Goal: Communication & Community: Connect with others

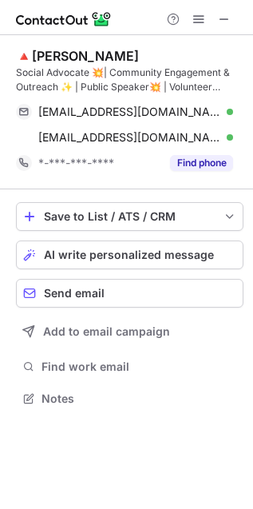
scroll to position [388, 253]
click at [133, 249] on span "AI write personalized message" at bounding box center [129, 255] width 170 height 13
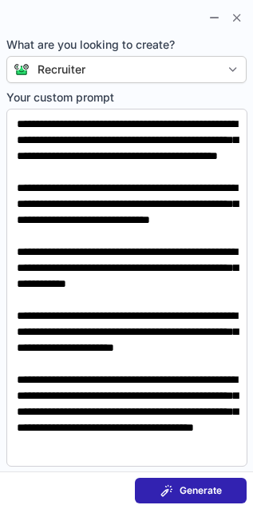
click at [167, 492] on span at bounding box center [167, 491] width 13 height 13
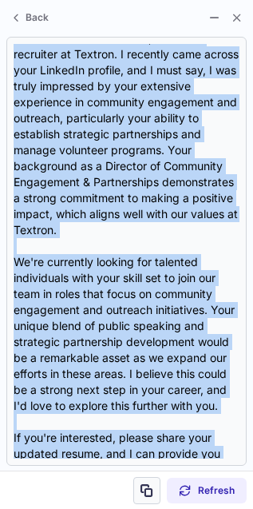
scroll to position [336, 0]
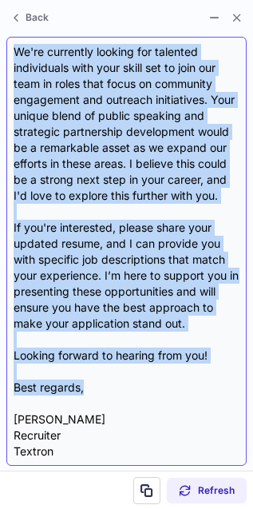
drag, startPoint x: 12, startPoint y: 150, endPoint x: 106, endPoint y: 390, distance: 257.8
click at [106, 390] on div "Subject: Exciting Opportunities at Textron Body: Hi {Candidate's Name}, I hope …" at bounding box center [126, 251] width 241 height 429
copy div "I hope this message finds you well! My name is Alexis Ybarra, and I'm a recruit…"
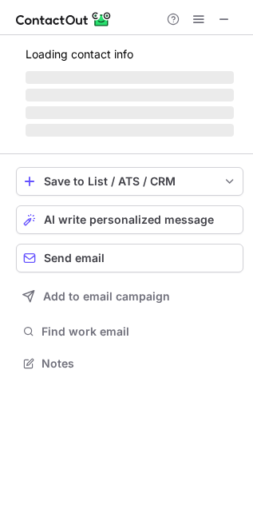
scroll to position [348, 253]
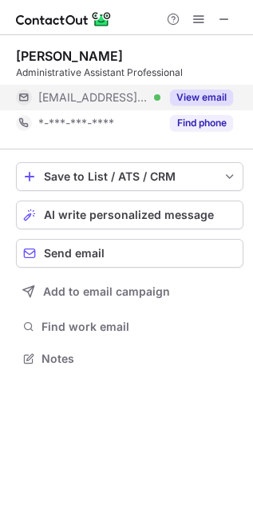
click at [198, 96] on button "View email" at bounding box center [201, 98] width 63 height 16
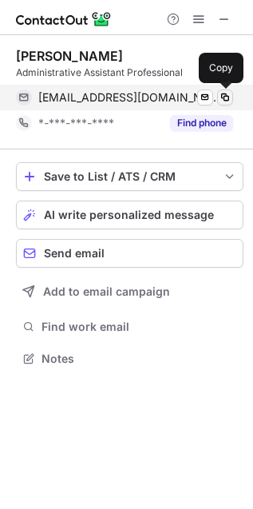
click at [230, 98] on span at bounding box center [225, 97] width 13 height 13
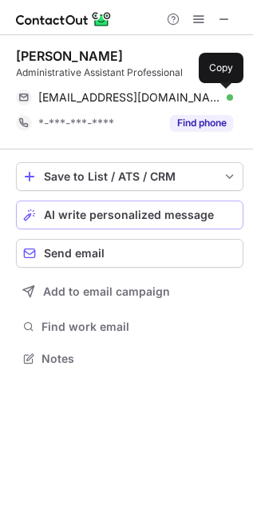
click at [130, 214] on span "AI write personalized message" at bounding box center [129, 215] width 170 height 13
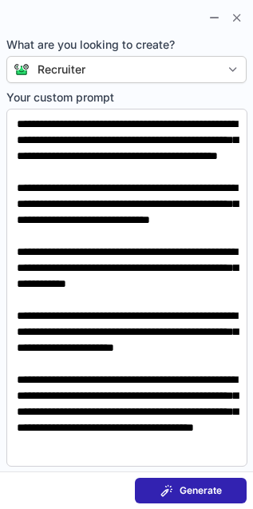
click at [185, 485] on span "Generate" at bounding box center [201, 491] width 42 height 13
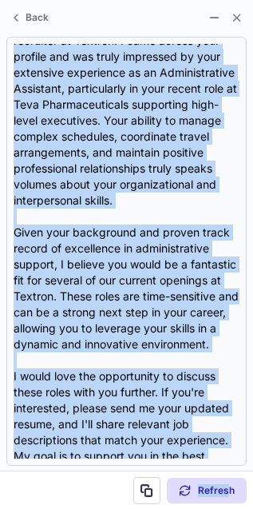
scroll to position [304, 0]
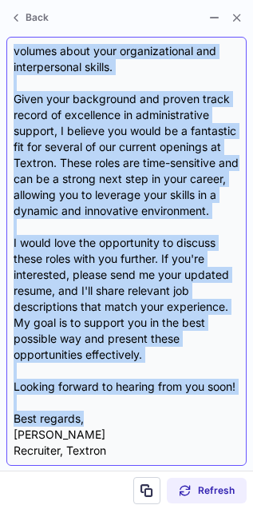
drag, startPoint x: 10, startPoint y: 143, endPoint x: 187, endPoint y: 418, distance: 326.9
click at [187, 418] on div "Subject: Exciting Opportunities at Textron! Body: Hi {Candidate's Name}, I hope…" at bounding box center [126, 251] width 241 height 429
copy div "I hope this message finds you well! My name is Alexis Ybarra, and I'm a recruit…"
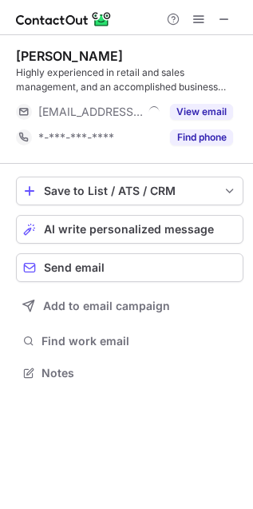
scroll to position [361, 253]
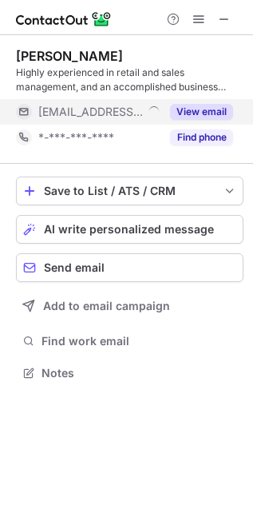
click at [193, 109] on button "View email" at bounding box center [201, 112] width 63 height 16
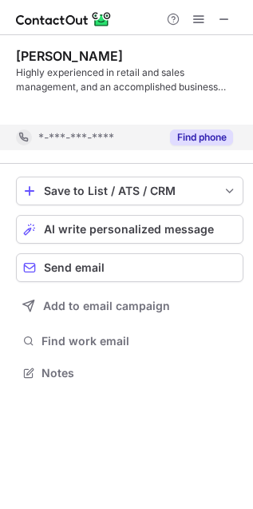
scroll to position [337, 253]
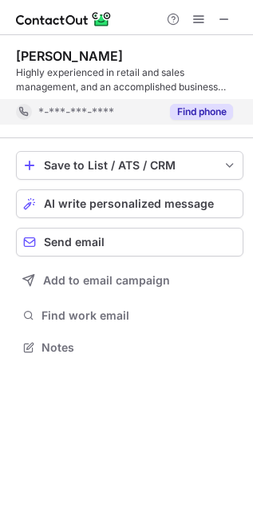
click at [194, 118] on button "Find phone" at bounding box center [201, 112] width 63 height 16
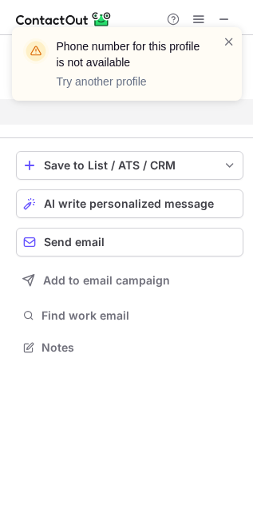
scroll to position [310, 253]
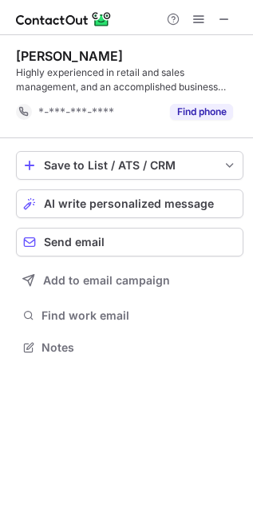
scroll to position [337, 253]
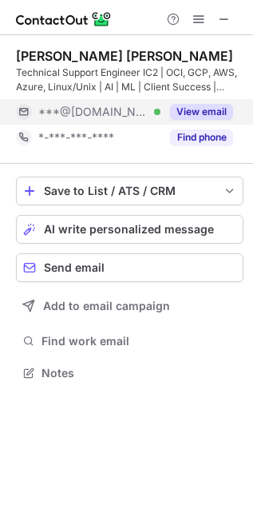
scroll to position [8, 8]
click at [201, 110] on button "View email" at bounding box center [201, 112] width 63 height 16
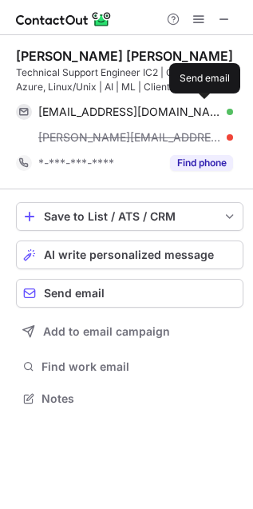
scroll to position [388, 253]
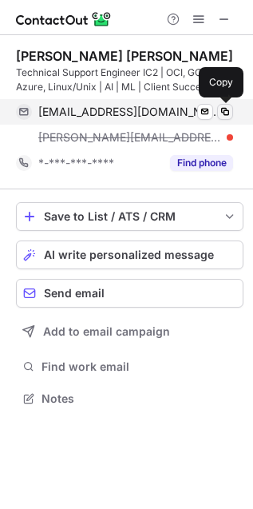
click at [225, 113] on span at bounding box center [225, 112] width 13 height 13
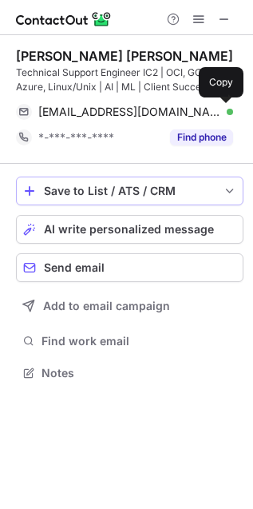
scroll to position [8, 8]
click at [72, 225] on span "AI write personalized message" at bounding box center [129, 229] width 170 height 13
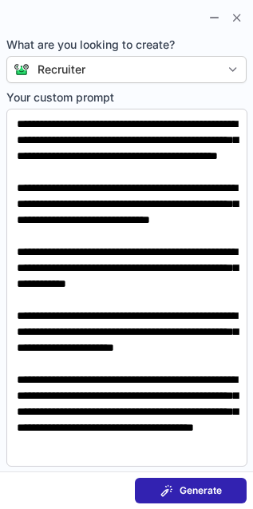
click at [136, 482] on button "Generate" at bounding box center [191, 491] width 112 height 26
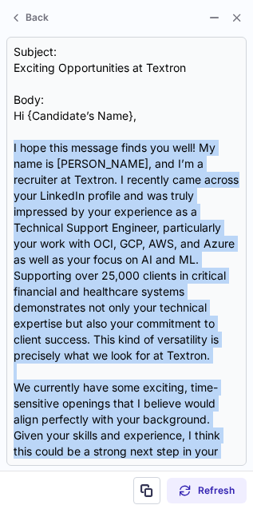
scroll to position [256, 0]
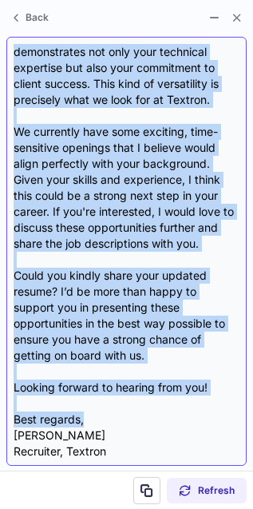
drag, startPoint x: 12, startPoint y: 148, endPoint x: 89, endPoint y: 413, distance: 275.6
click at [89, 413] on div "Subject: Exciting Opportunities at Textron Body: Hi {Candidate’s Name}, I hope …" at bounding box center [126, 251] width 241 height 429
copy div "I hope this message finds you well! My name is Alexis Ybarra, and I’m a recruit…"
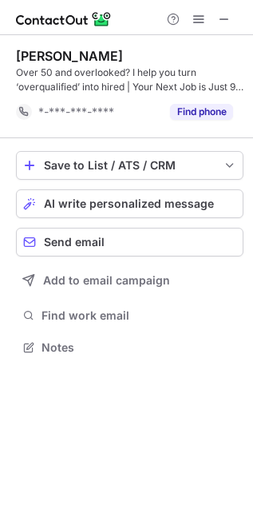
scroll to position [337, 253]
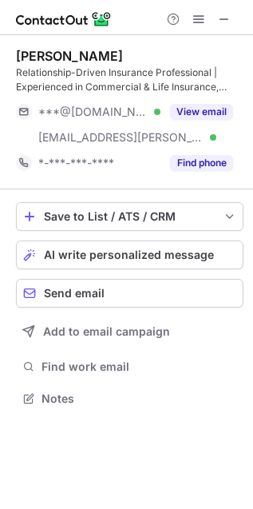
scroll to position [388, 253]
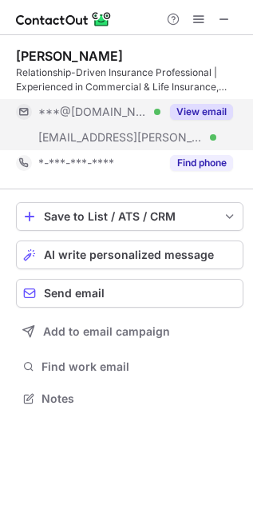
click at [189, 110] on button "View email" at bounding box center [201, 112] width 63 height 16
click at [178, 108] on button "View email" at bounding box center [201, 112] width 63 height 16
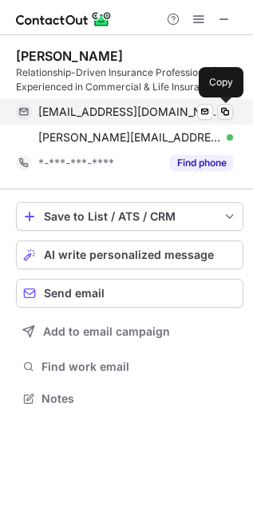
click at [221, 116] on span at bounding box center [225, 112] width 13 height 13
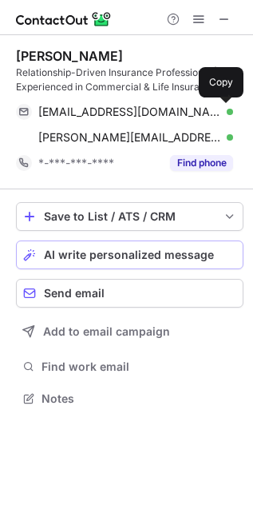
click at [57, 257] on span "AI write personalized message" at bounding box center [129, 255] width 170 height 13
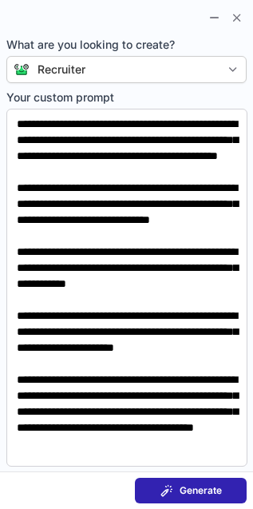
click at [164, 478] on button "Generate" at bounding box center [191, 491] width 112 height 26
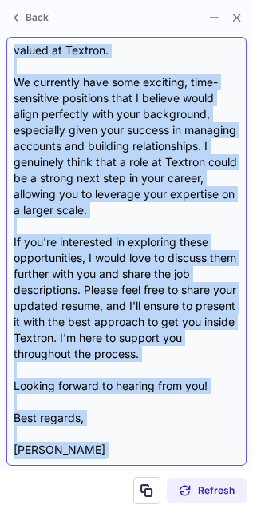
scroll to position [320, 0]
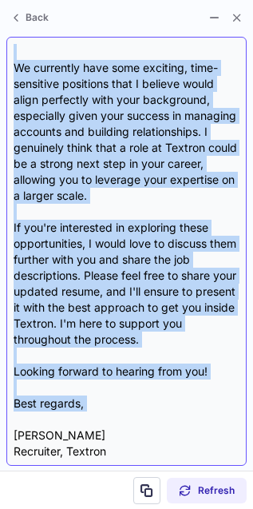
drag, startPoint x: 14, startPoint y: 146, endPoint x: 146, endPoint y: 412, distance: 296.4
click at [146, 412] on div "Subject: Exciting Opportunities at Textron! Body: Hi {Candidate's Name}, I hope…" at bounding box center [127, 251] width 226 height 415
copy div "I hope this message finds you well! I came across your profile and was truly im…"
click at [146, 413] on div "Subject: Exciting Opportunities at Textron! Body: Hi {Candidate's Name}, I hope…" at bounding box center [127, 251] width 226 height 415
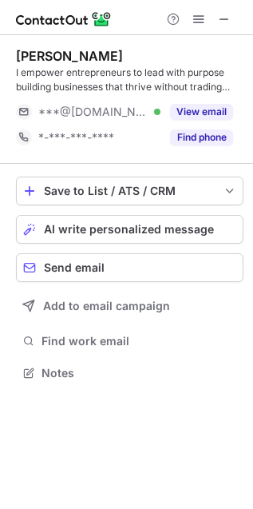
scroll to position [361, 253]
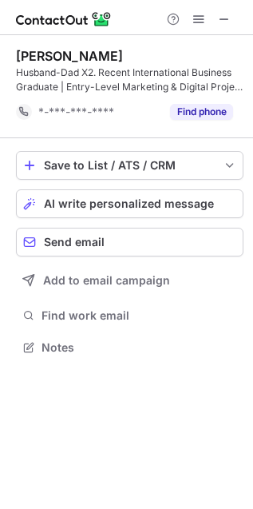
scroll to position [337, 253]
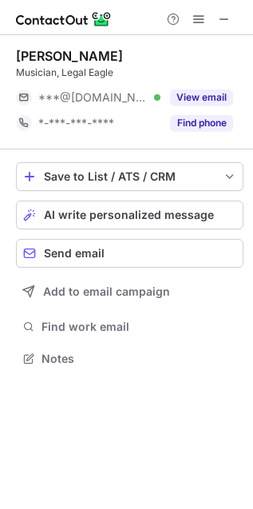
scroll to position [348, 253]
click at [202, 94] on button "View email" at bounding box center [201, 98] width 63 height 16
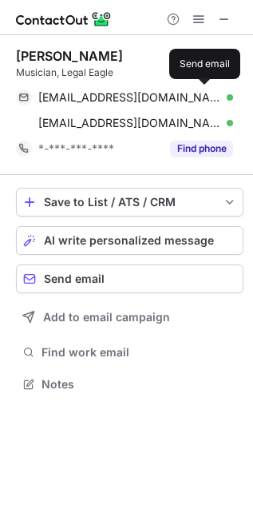
scroll to position [373, 253]
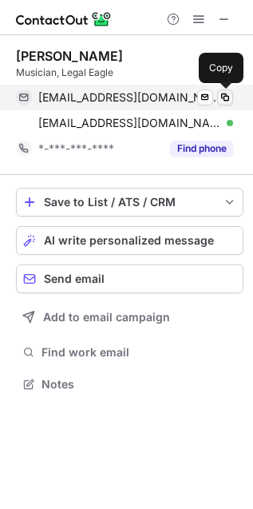
click at [226, 94] on span at bounding box center [225, 97] width 13 height 13
click at [225, 93] on span at bounding box center [225, 97] width 13 height 13
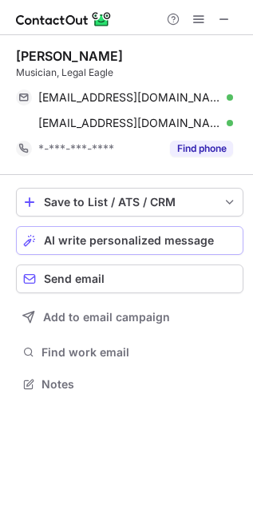
click at [72, 238] on span "AI write personalized message" at bounding box center [129, 240] width 170 height 13
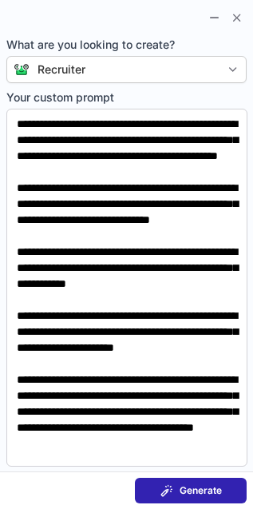
click at [202, 495] on span "Generate" at bounding box center [201, 491] width 42 height 13
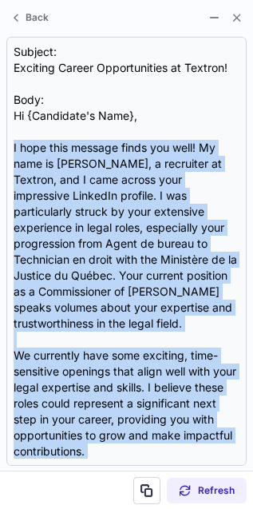
scroll to position [224, 0]
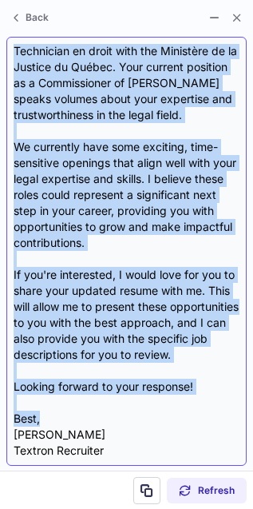
drag, startPoint x: 14, startPoint y: 146, endPoint x: 133, endPoint y: 421, distance: 300.5
click at [133, 421] on div "Subject: Exciting Career Opportunities at Textron! Body: Hi {Candidate's Name},…" at bounding box center [127, 251] width 226 height 415
copy div "I hope this message finds you well! My name is Alexis Ybarra, a recruiter at Te…"
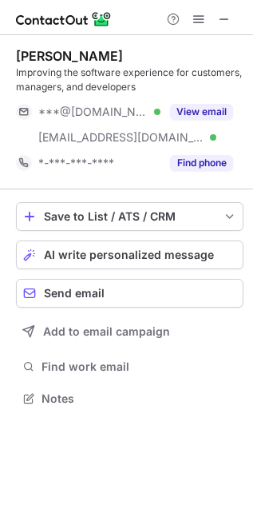
scroll to position [388, 253]
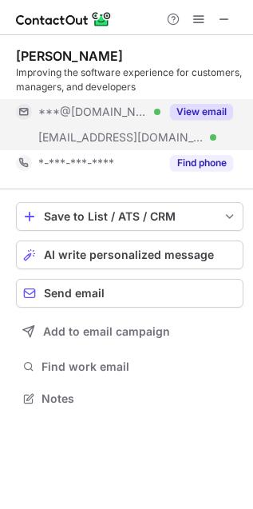
click at [198, 114] on button "View email" at bounding box center [201, 112] width 63 height 16
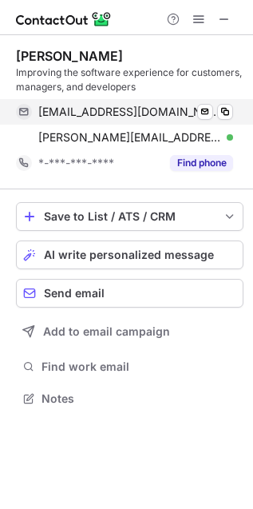
click at [233, 118] on div "lajones13f9@gmail.com Verified" at bounding box center [135, 112] width 195 height 14
click at [229, 114] on span at bounding box center [225, 112] width 13 height 13
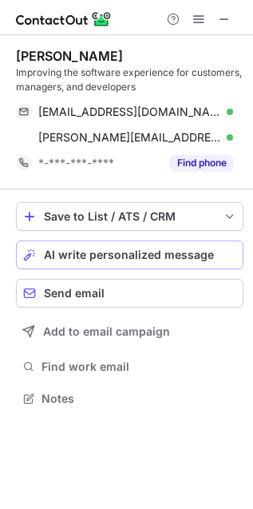
click at [78, 250] on span "AI write personalized message" at bounding box center [129, 255] width 170 height 13
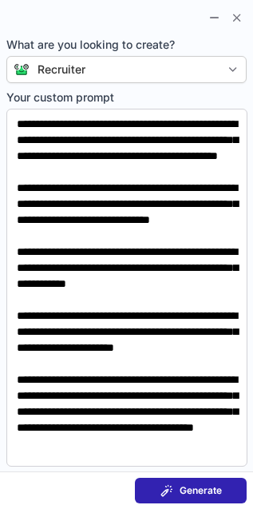
click at [159, 484] on button "Generate" at bounding box center [191, 491] width 112 height 26
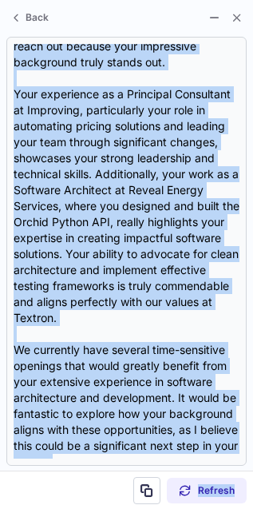
scroll to position [448, 0]
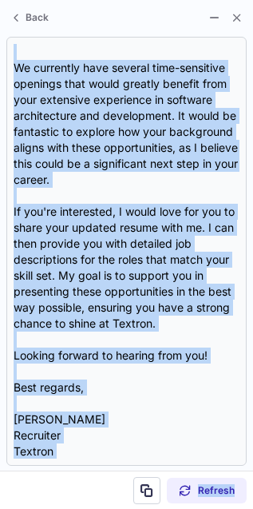
drag, startPoint x: 12, startPoint y: 142, endPoint x: 250, endPoint y: 477, distance: 411.1
click at [250, 477] on div "Back Subject: Exciting Opportunities at Textron! Body: Hi {Candidate's Name}, I…" at bounding box center [126, 254] width 253 height 509
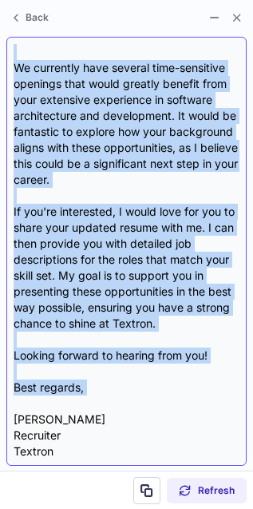
copy div "I hope this message finds you well! My name is Alexis Ybarra, and I'm a recruit…"
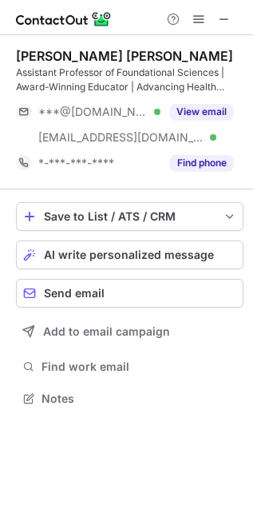
scroll to position [388, 253]
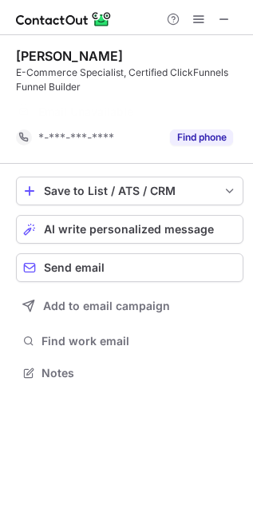
scroll to position [337, 253]
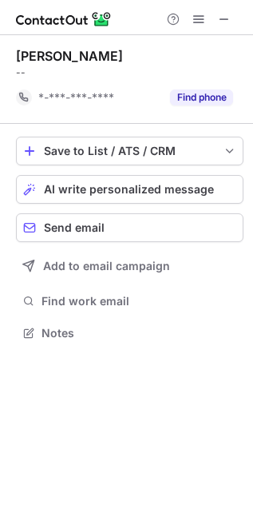
scroll to position [8, 8]
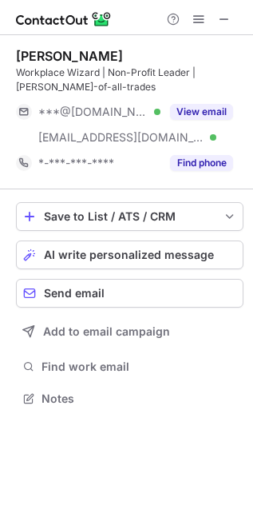
scroll to position [388, 253]
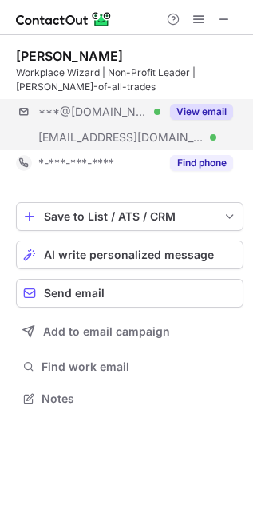
click at [217, 109] on button "View email" at bounding box center [201, 112] width 63 height 16
